Goal: Find specific page/section: Find specific page/section

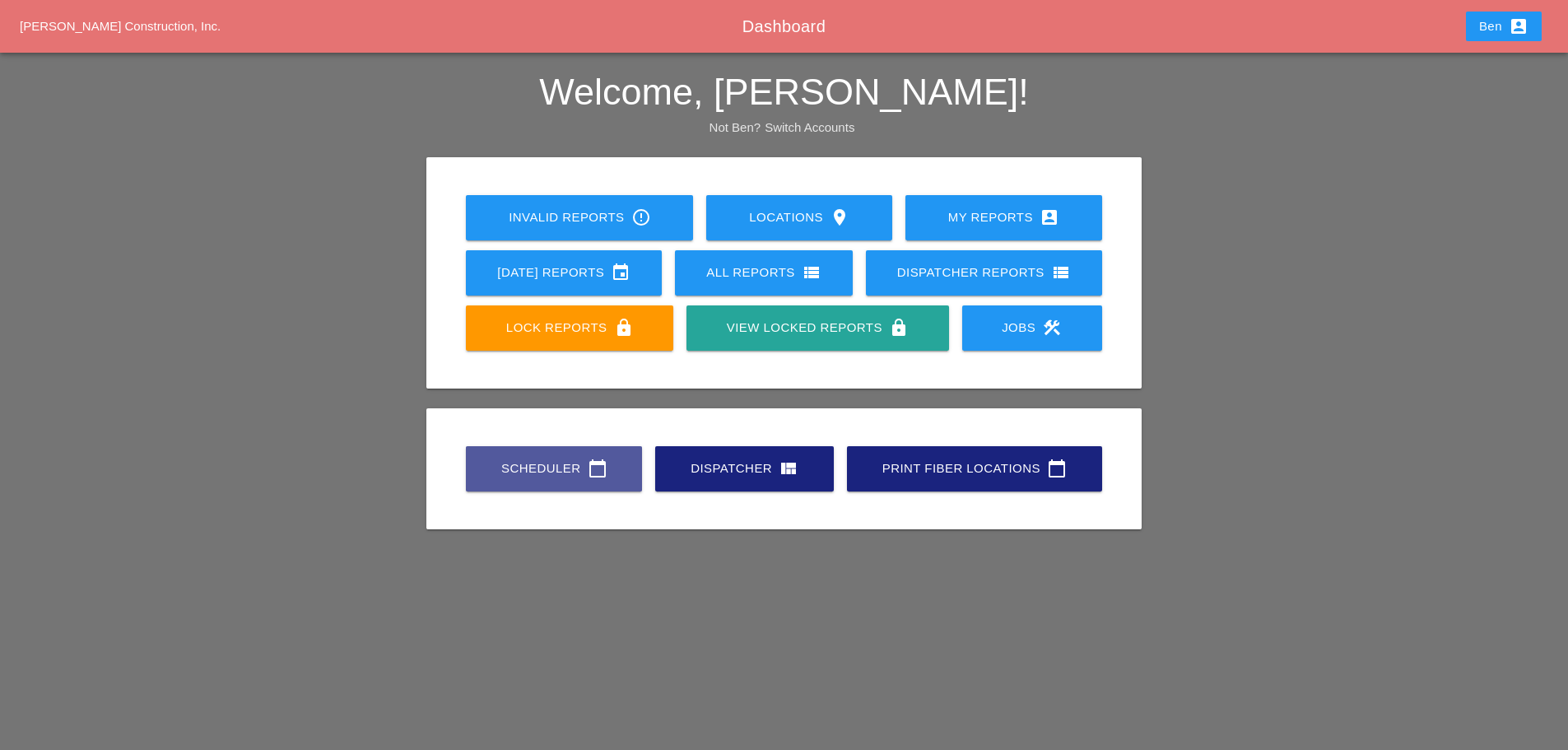
click at [494, 473] on div "Scheduler calendar_today" at bounding box center [553, 469] width 123 height 20
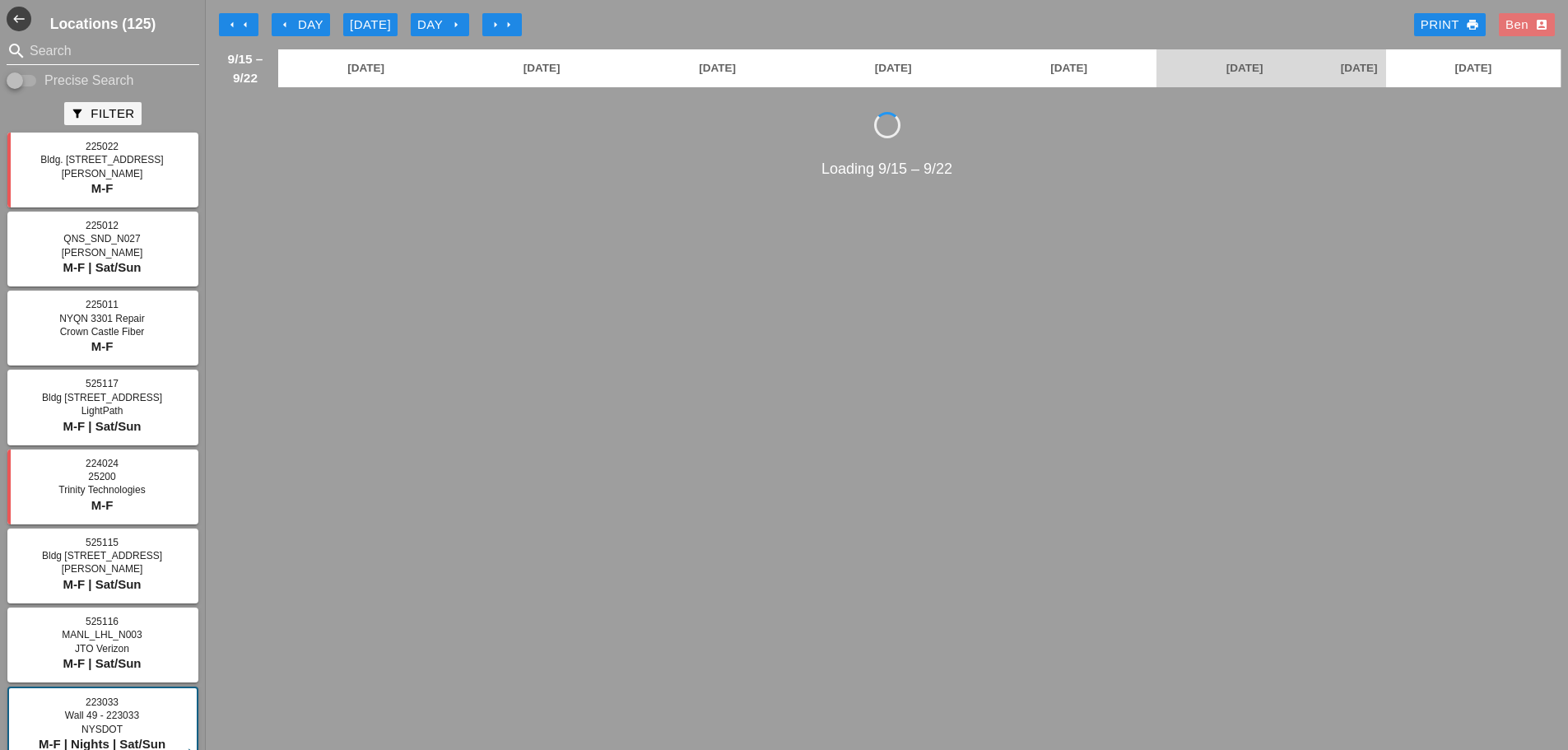
click at [65, 51] on input "Search" at bounding box center [103, 51] width 146 height 27
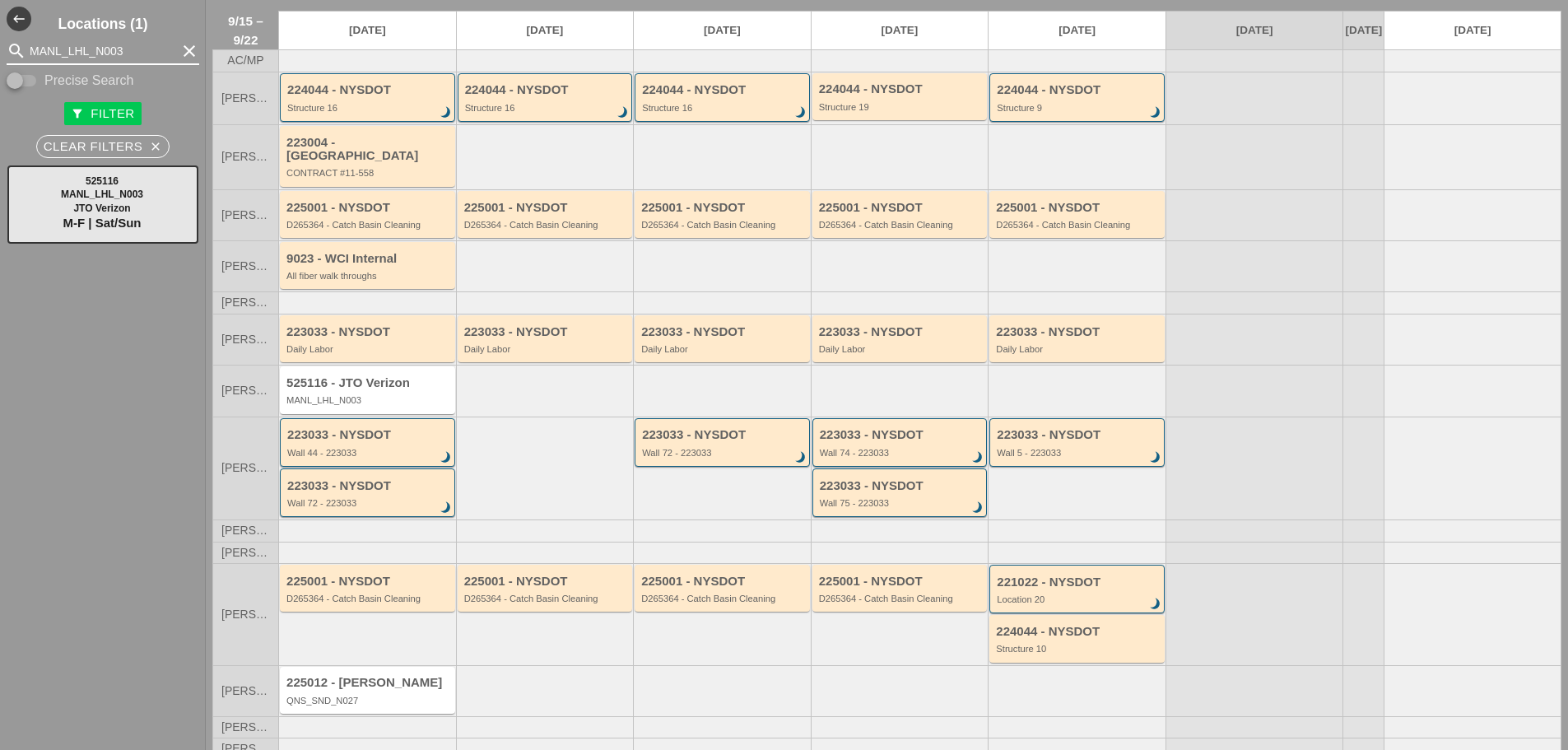
scroll to position [60, 0]
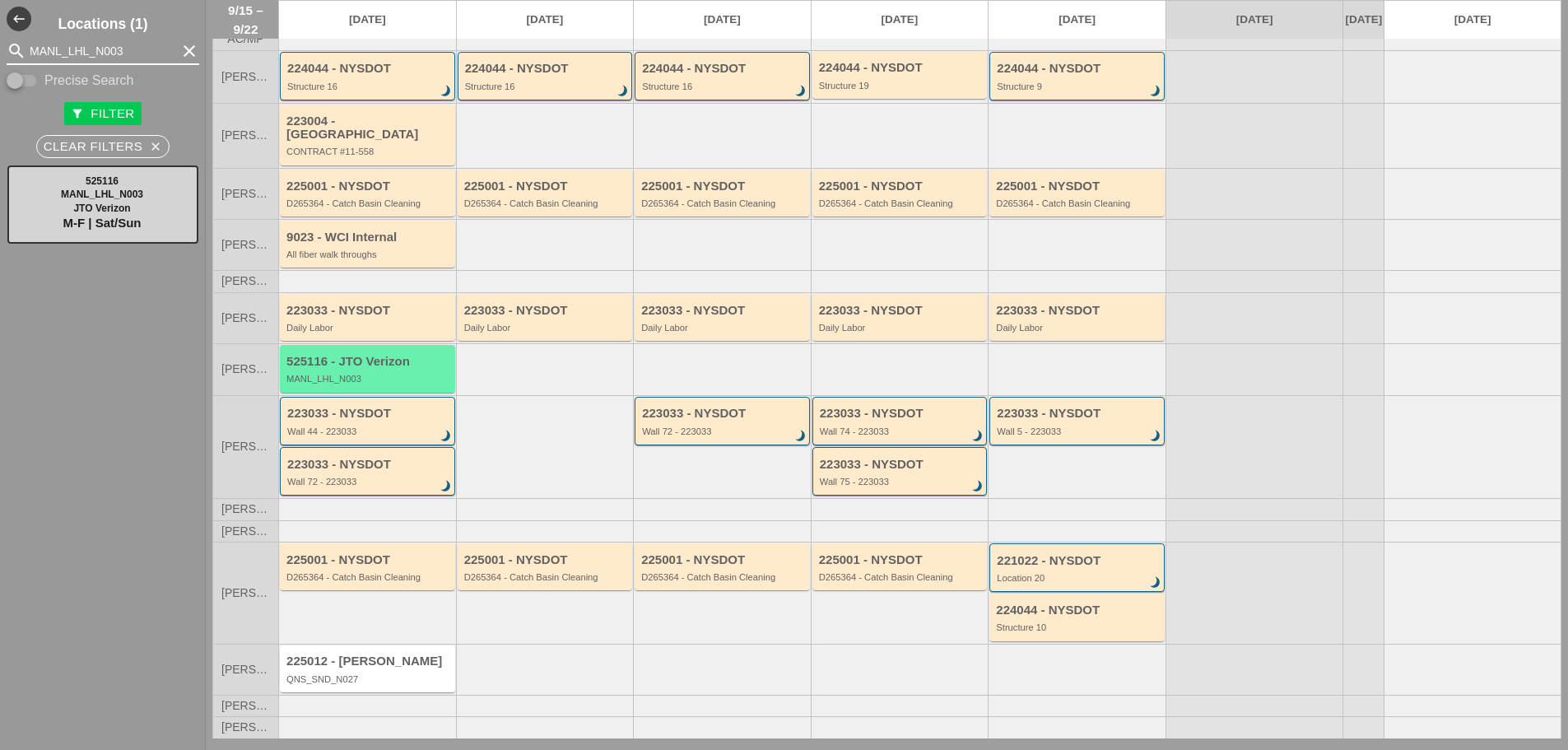
type input "MANL_LHL_N003"
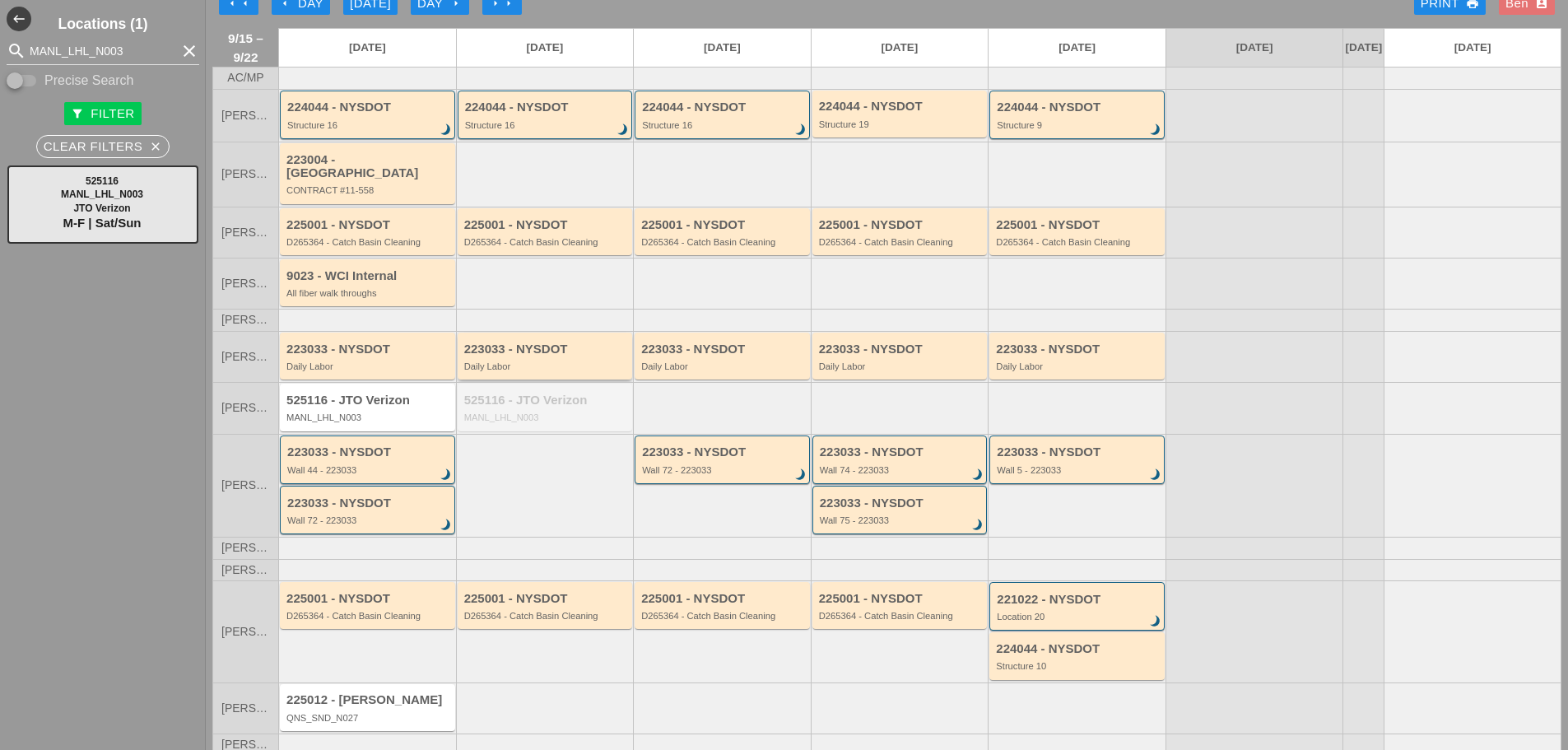
scroll to position [0, 0]
